Goal: Communication & Community: Participate in discussion

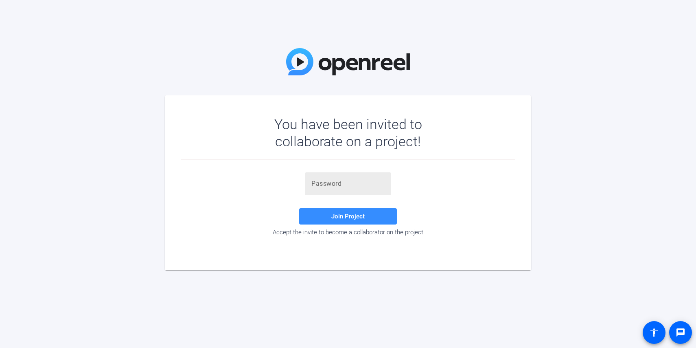
click at [330, 186] on input "text" at bounding box center [347, 184] width 73 height 10
paste input ")j,~_F"
type input ")j,~_F"
click at [347, 219] on span "Join Project" at bounding box center [347, 215] width 33 height 7
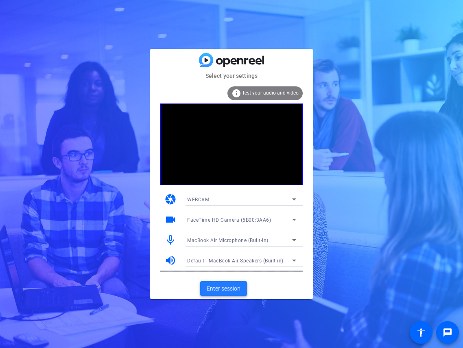
click at [223, 288] on span "Enter session" at bounding box center [224, 288] width 34 height 9
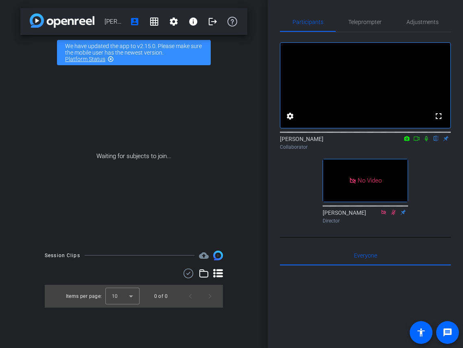
click at [420, 141] on icon at bounding box center [417, 139] width 7 height 6
click at [435, 142] on mat-icon at bounding box center [436, 138] width 10 height 7
click at [294, 187] on div "No Video [PERSON_NAME] Collaborator No Video [PERSON_NAME] Director" at bounding box center [365, 129] width 171 height 195
click at [424, 141] on icon at bounding box center [426, 139] width 7 height 6
click at [415, 141] on icon at bounding box center [417, 139] width 7 height 6
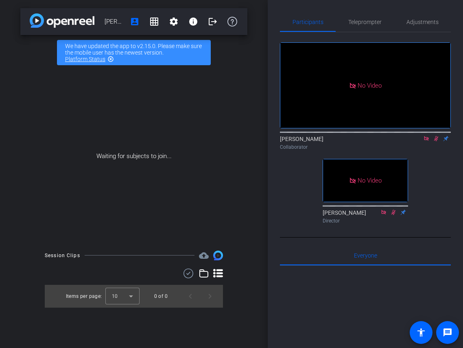
click at [424, 142] on mat-icon at bounding box center [427, 138] width 10 height 7
click at [418, 140] on icon at bounding box center [417, 138] width 6 height 4
click at [425, 141] on icon at bounding box center [426, 139] width 7 height 6
click at [417, 140] on icon at bounding box center [417, 138] width 6 height 4
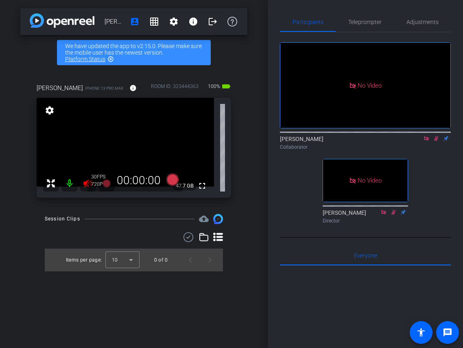
click at [427, 141] on icon at bounding box center [426, 139] width 7 height 6
click at [85, 186] on icon at bounding box center [87, 183] width 9 height 8
click at [83, 186] on mat-icon at bounding box center [88, 183] width 16 height 16
click at [427, 141] on icon at bounding box center [427, 138] width 4 height 5
click at [82, 182] on mat-icon at bounding box center [88, 183] width 16 height 16
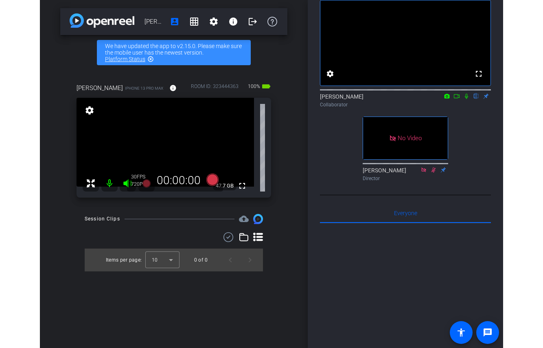
scroll to position [34, 0]
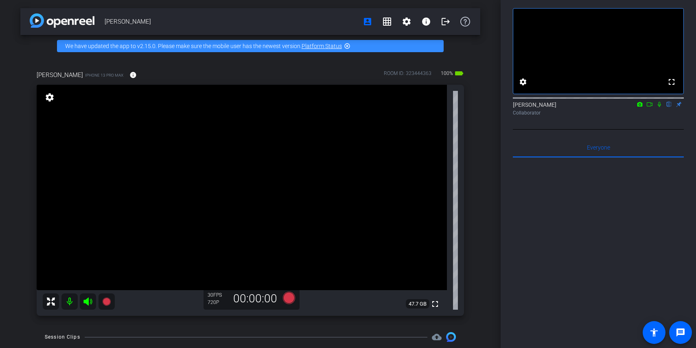
click at [486, 175] on div "[PERSON_NAME] account_box grid_on settings info logout We have updated the app …" at bounding box center [250, 174] width 501 height 348
click at [491, 188] on div "[PERSON_NAME] account_box grid_on settings info logout We have updated the app …" at bounding box center [250, 174] width 501 height 348
click at [482, 237] on div "[PERSON_NAME] account_box grid_on settings info logout We have updated the app …" at bounding box center [250, 174] width 501 height 348
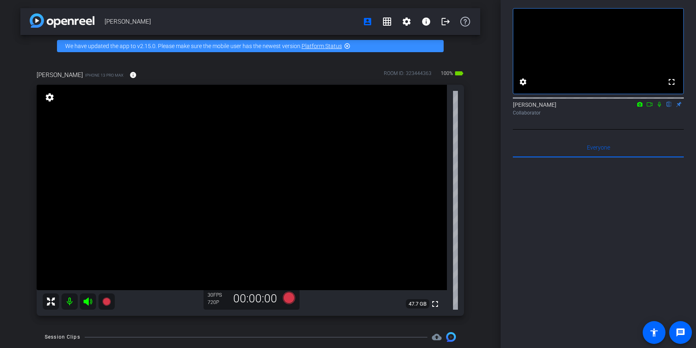
click at [484, 234] on div "[PERSON_NAME] account_box grid_on settings info logout We have updated the app …" at bounding box center [250, 174] width 501 height 348
click at [499, 229] on div "[PERSON_NAME] account_box grid_on settings info logout We have updated the app …" at bounding box center [250, 174] width 501 height 348
click at [486, 149] on div "[PERSON_NAME] account_box grid_on settings info logout We have updated the app …" at bounding box center [250, 174] width 501 height 348
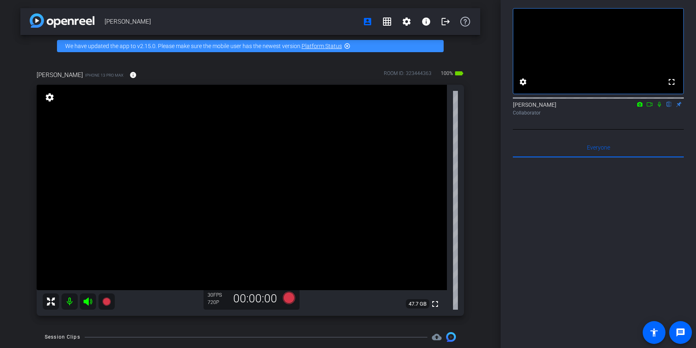
click at [486, 158] on div "[PERSON_NAME] account_box grid_on settings info logout We have updated the app …" at bounding box center [250, 174] width 501 height 348
click at [475, 161] on div "[PERSON_NAME] iPhone 13 Pro Max info ROOM ID: 323444363 100% battery_std fullsc…" at bounding box center [250, 190] width 460 height 267
click at [657, 107] on icon at bounding box center [659, 104] width 7 height 6
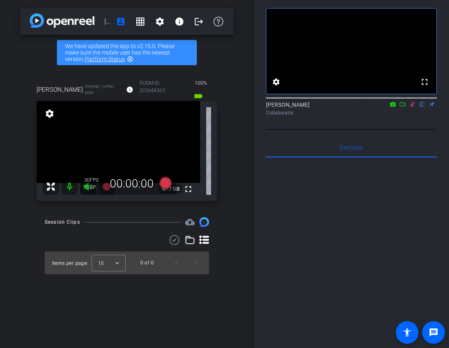
click at [405, 107] on icon at bounding box center [403, 104] width 7 height 6
click at [422, 107] on icon at bounding box center [422, 104] width 4 height 5
click at [411, 107] on icon at bounding box center [412, 104] width 7 height 6
click at [390, 141] on div "fullscreen settings [PERSON_NAME] flip Collaborator Everyone 0 Mark all read To…" at bounding box center [351, 202] width 171 height 409
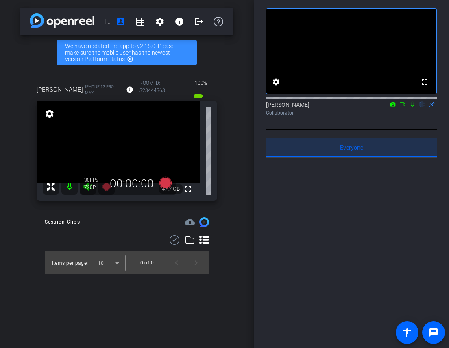
click at [379, 149] on div "Everyone 0" at bounding box center [351, 148] width 171 height 20
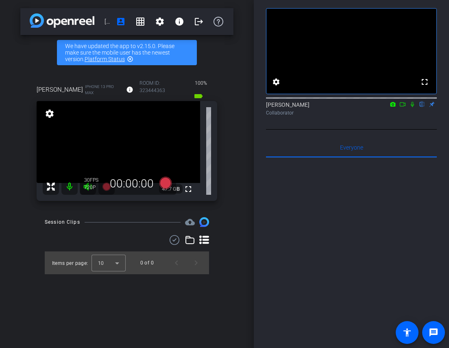
click at [389, 129] on div "fullscreen settings [PERSON_NAME] flip Collaborator" at bounding box center [351, 63] width 171 height 131
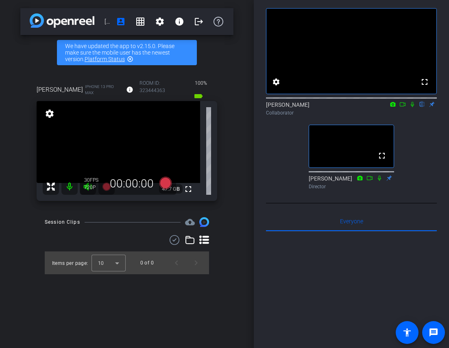
click at [413, 107] on icon at bounding box center [412, 104] width 7 height 6
click at [416, 141] on div "fullscreen settings [PERSON_NAME] flip Collaborator fullscreen [PERSON_NAME] Di…" at bounding box center [351, 95] width 171 height 195
click at [409, 134] on div "fullscreen settings [PERSON_NAME] flip Collaborator fullscreen [PERSON_NAME] Di…" at bounding box center [351, 95] width 171 height 195
click at [409, 140] on div "fullscreen settings [PERSON_NAME] flip Collaborator fullscreen [PERSON_NAME] Di…" at bounding box center [351, 95] width 171 height 195
click at [411, 142] on div "fullscreen settings [PERSON_NAME] flip Collaborator fullscreen [PERSON_NAME] Di…" at bounding box center [351, 95] width 171 height 195
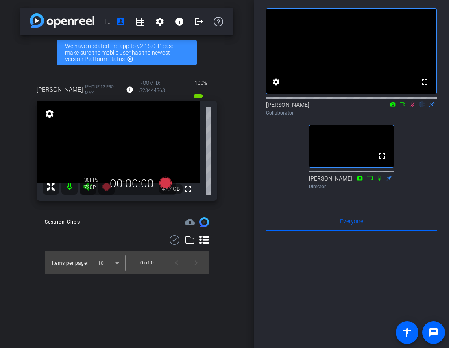
click at [416, 153] on div "fullscreen settings [PERSON_NAME] flip Collaborator fullscreen [PERSON_NAME] Di…" at bounding box center [351, 95] width 171 height 195
click at [404, 107] on icon at bounding box center [403, 104] width 7 height 6
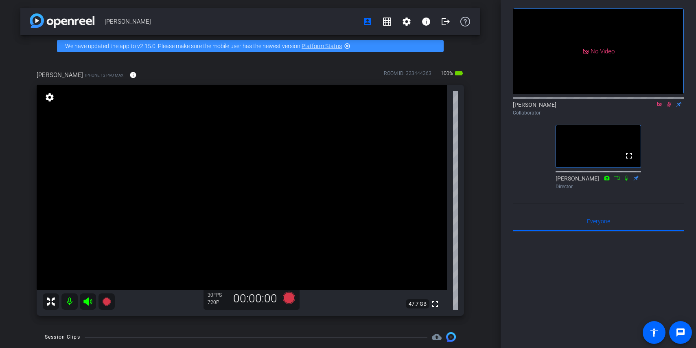
click at [660, 106] on icon at bounding box center [659, 104] width 4 height 4
click at [648, 107] on icon at bounding box center [649, 104] width 7 height 6
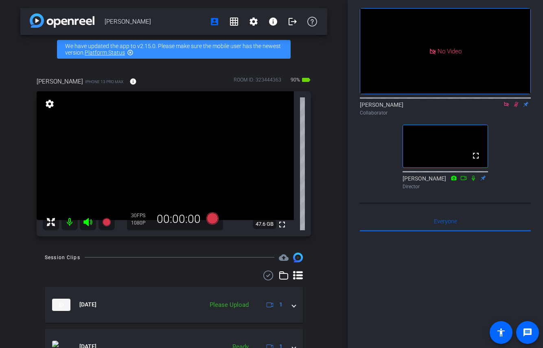
click at [518, 108] on mat-icon at bounding box center [516, 104] width 10 height 7
click at [508, 107] on icon at bounding box center [506, 104] width 7 height 6
click at [508, 137] on div "fullscreen settings [PERSON_NAME] flip Collaborator fullscreen [PERSON_NAME] Di…" at bounding box center [445, 95] width 171 height 195
click at [506, 107] on icon at bounding box center [506, 104] width 3 height 5
click at [499, 107] on icon at bounding box center [496, 104] width 7 height 6
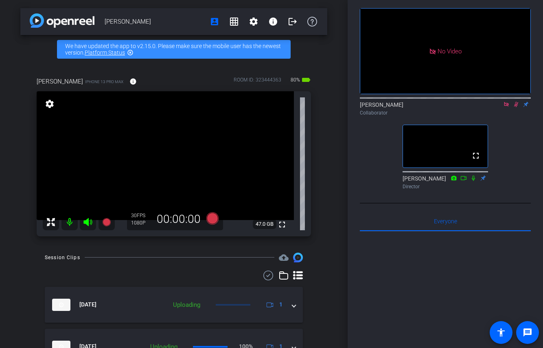
click at [514, 107] on icon at bounding box center [516, 104] width 7 height 6
click at [510, 108] on mat-icon at bounding box center [506, 104] width 10 height 7
click at [506, 107] on icon at bounding box center [506, 104] width 3 height 5
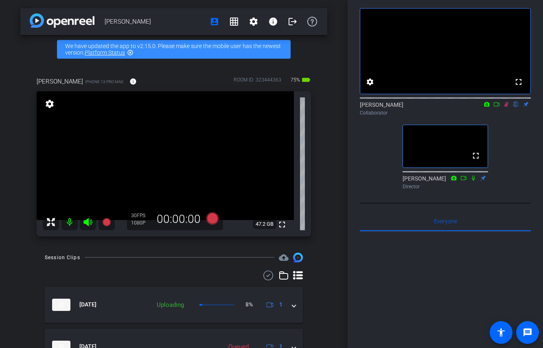
click at [496, 107] on icon at bounding box center [496, 104] width 7 height 6
click at [505, 107] on icon at bounding box center [506, 104] width 7 height 6
